Goal: Find specific page/section: Find specific page/section

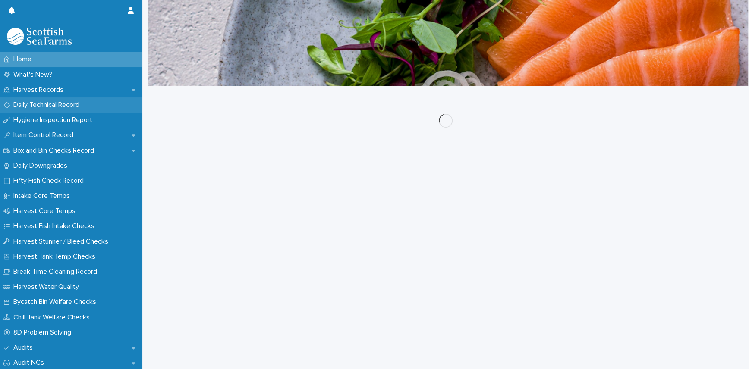
click at [69, 111] on div "Daily Technical Record" at bounding box center [71, 104] width 142 height 15
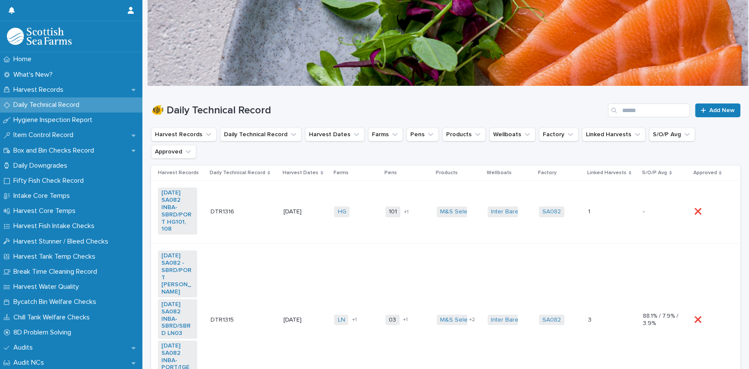
click at [236, 207] on td "DTR1316 DTR1316" at bounding box center [243, 212] width 73 height 63
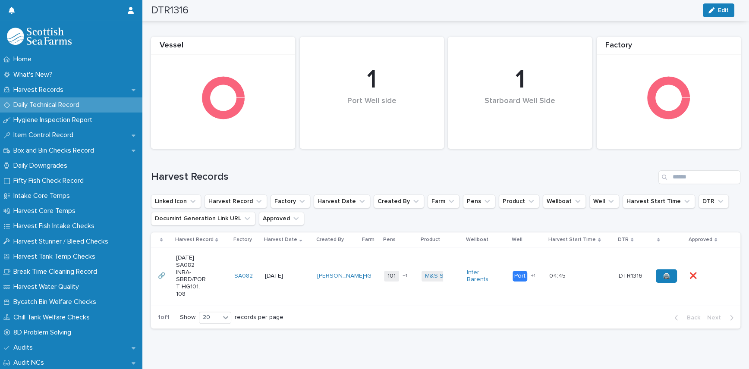
scroll to position [383, 0]
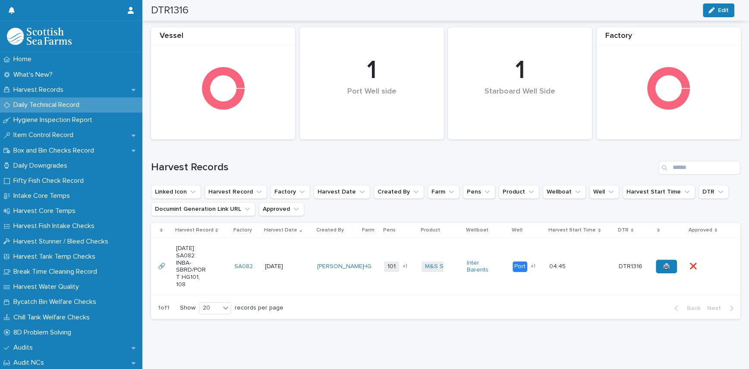
click at [277, 263] on p "[DATE]" at bounding box center [280, 266] width 31 height 7
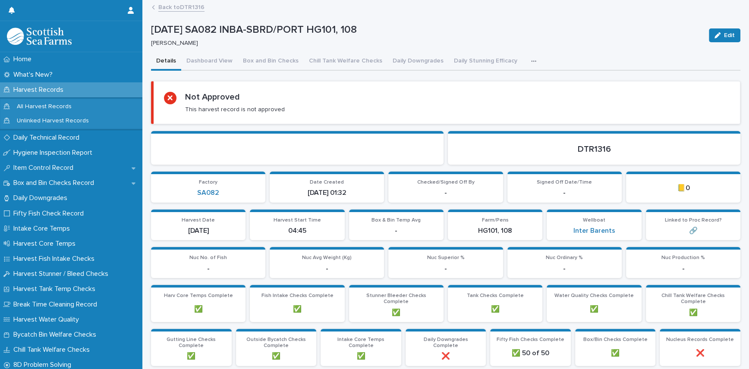
click at [531, 60] on icon "button" at bounding box center [533, 61] width 5 height 6
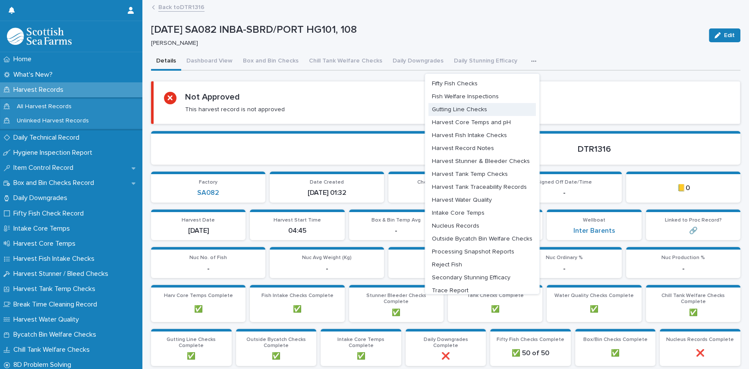
click at [482, 107] on button "Gutting Line Checks" at bounding box center [481, 109] width 107 height 13
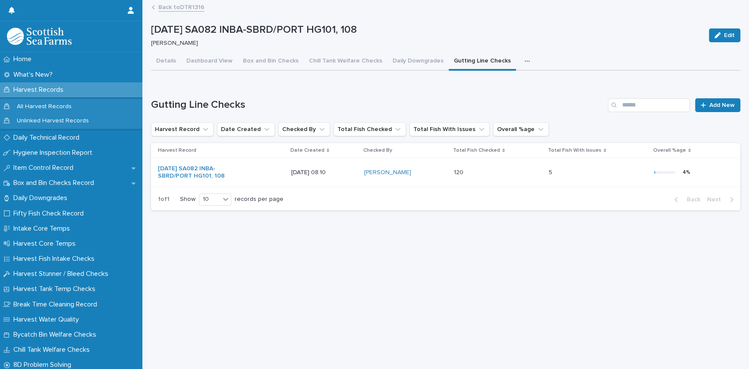
click at [317, 169] on p "[DATE] 08:10" at bounding box center [324, 172] width 66 height 7
